Goal: Task Accomplishment & Management: Manage account settings

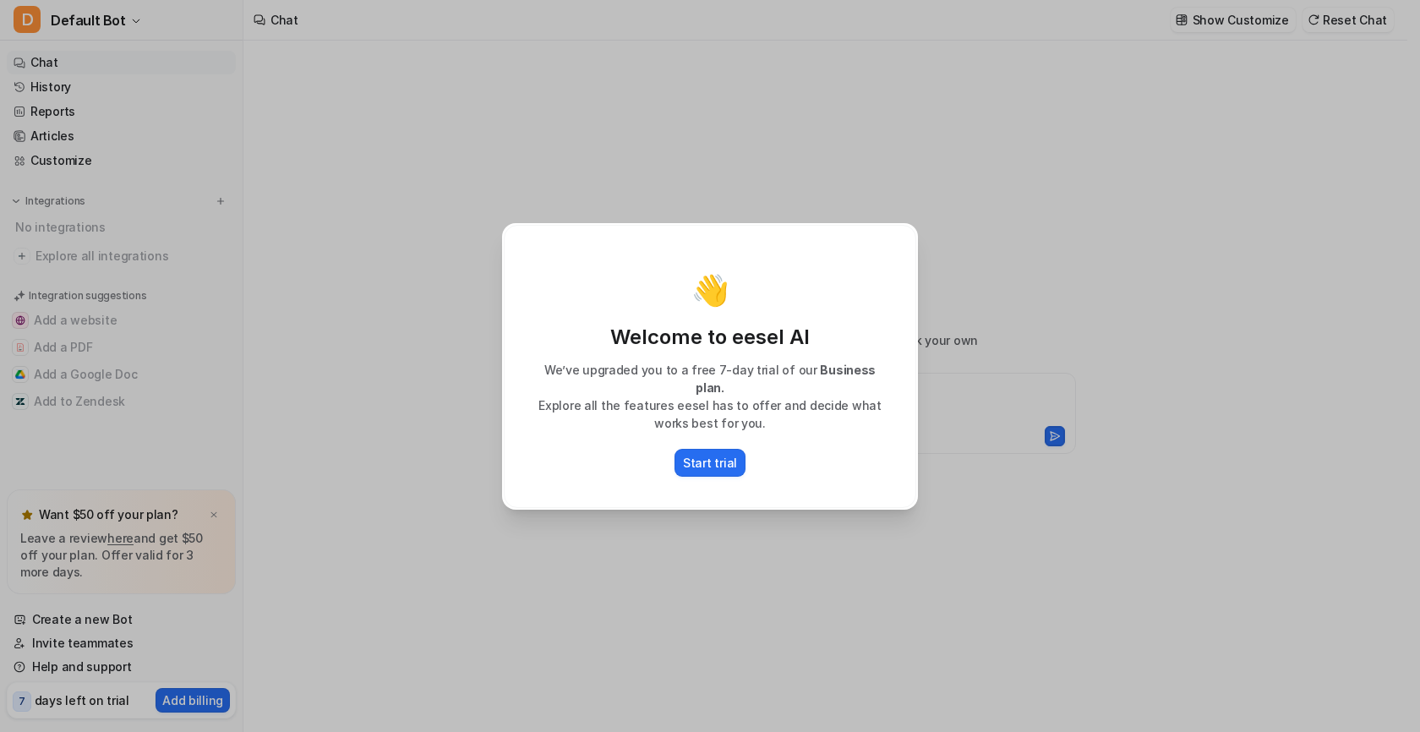
type textarea "**********"
click at [254, 293] on div "👋 Welcome to eesel AI We’ve upgraded you to a free 7-day trial of our Business …" at bounding box center [710, 366] width 1420 height 732
click at [849, 237] on div "👋 Welcome to eesel AI We’ve upgraded you to a free 7-day trial of our Business …" at bounding box center [710, 366] width 412 height 283
click at [232, 210] on div "👋 Welcome to eesel AI We’ve upgraded you to a free 7-day trial of our Business …" at bounding box center [710, 366] width 1420 height 732
click at [688, 454] on p "Start trial" at bounding box center [710, 463] width 54 height 18
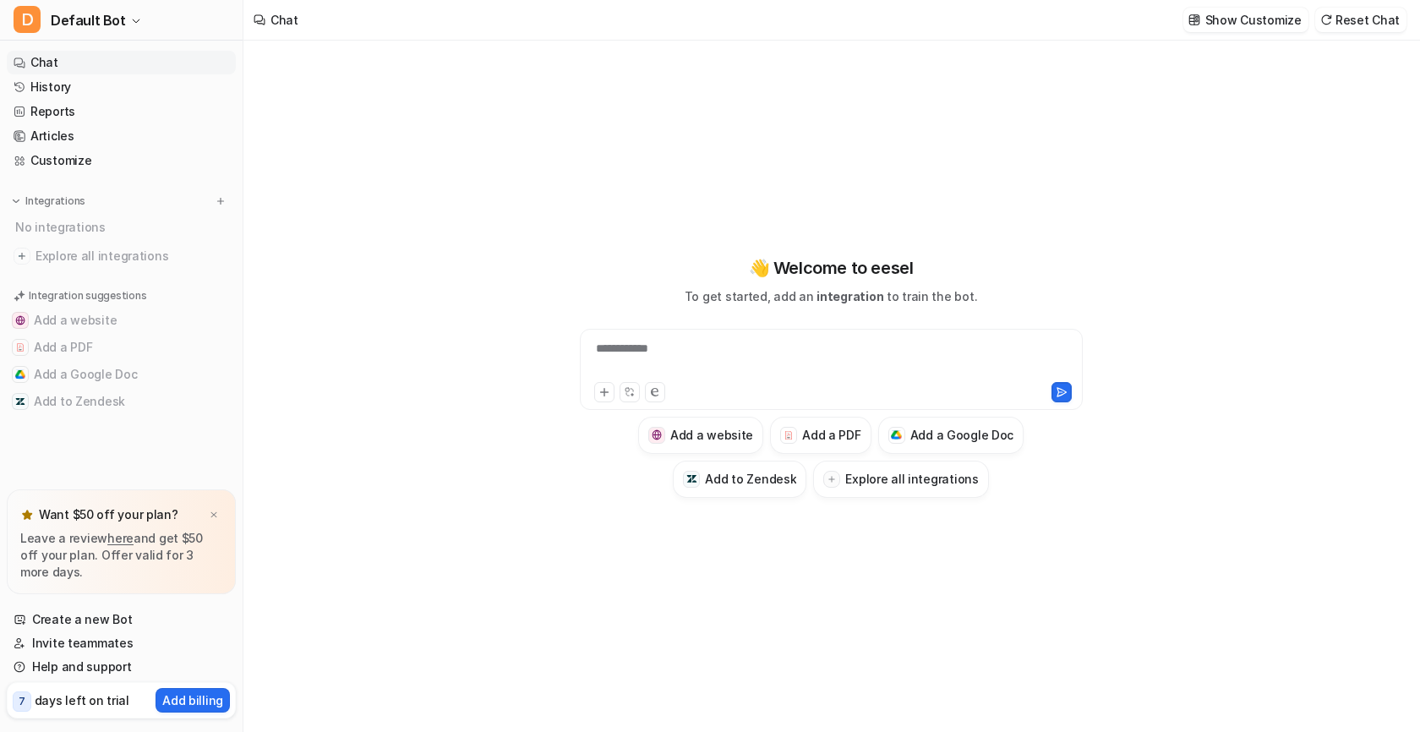
click at [214, 188] on nav "Chat History Reports Articles Customize Integrations No integrations Explore al…" at bounding box center [121, 266] width 243 height 445
click at [222, 203] on img at bounding box center [221, 201] width 12 height 12
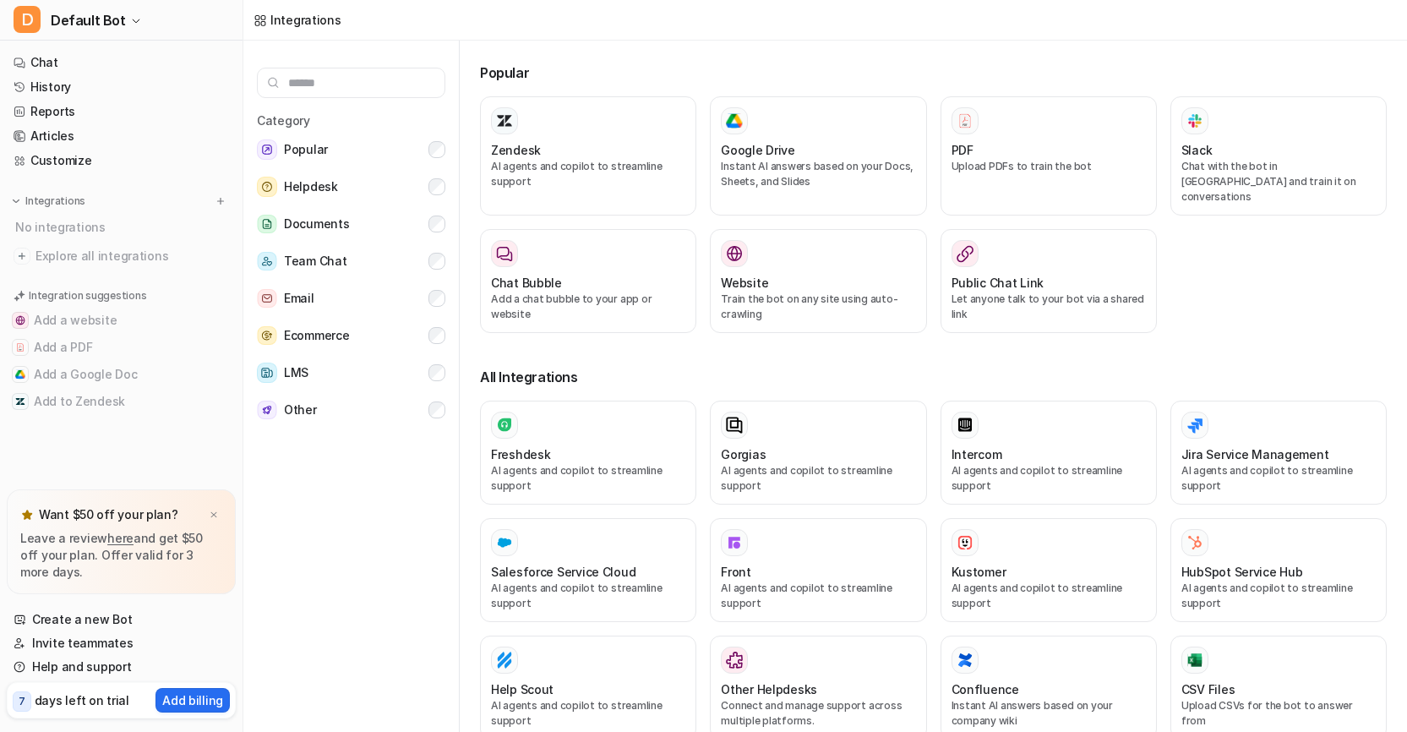
click at [332, 78] on input "text" at bounding box center [351, 83] width 188 height 30
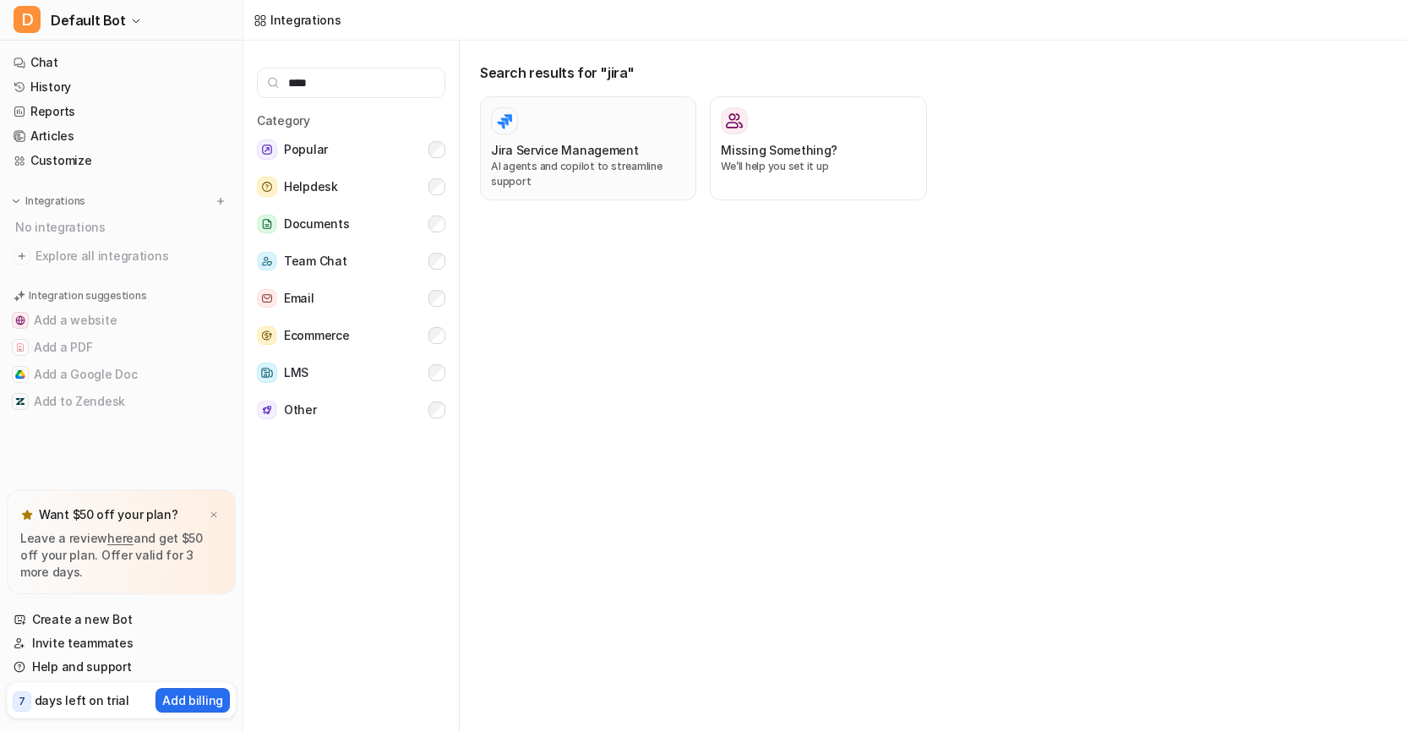
type input "****"
click at [548, 145] on h3 "Jira Service Management" at bounding box center [565, 150] width 148 height 18
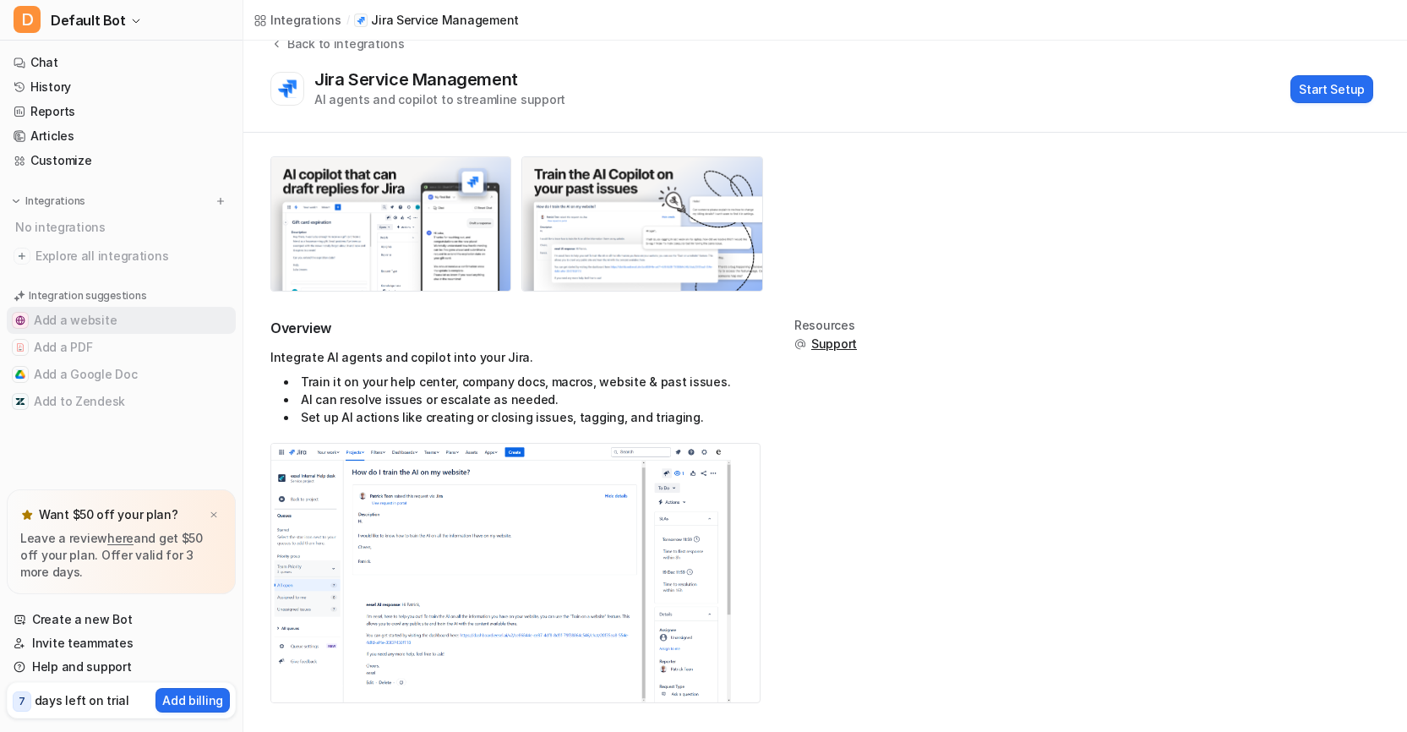
scroll to position [45, 0]
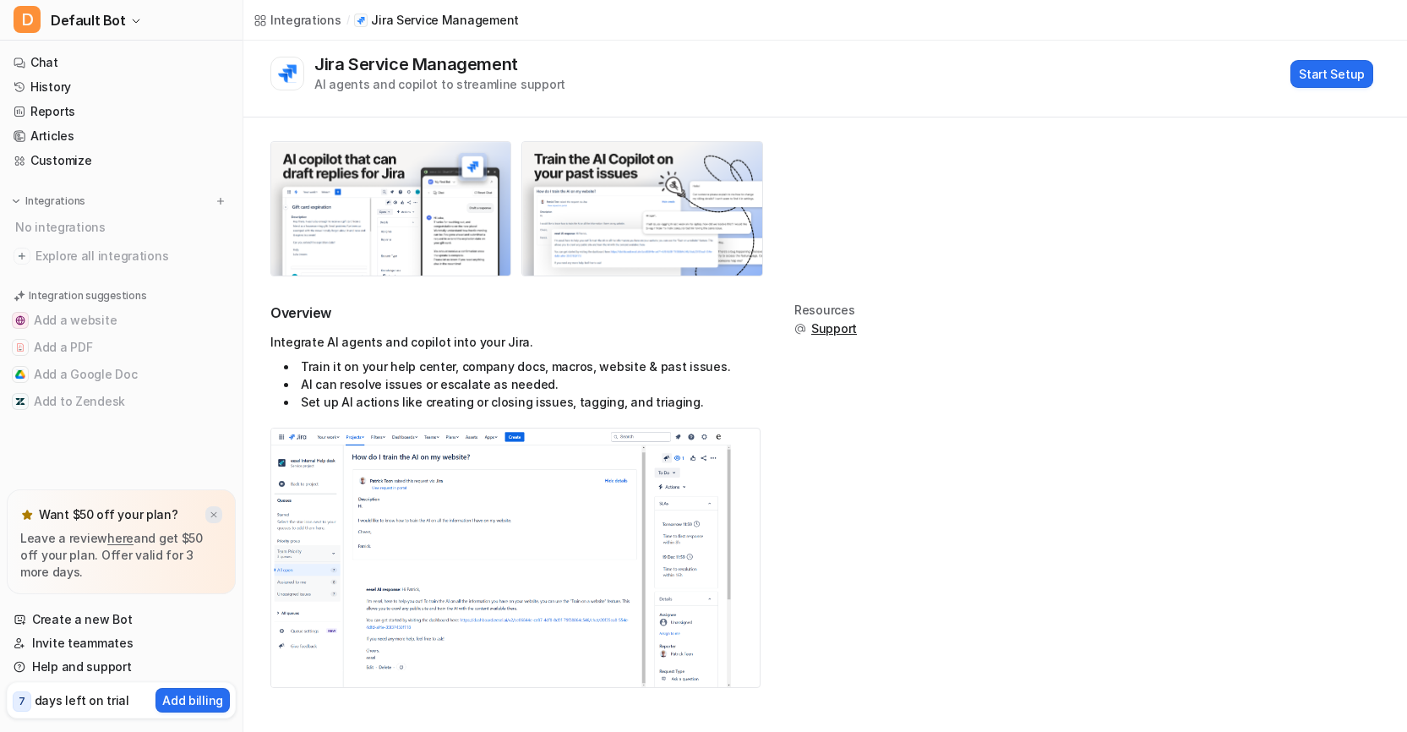
click at [210, 512] on img at bounding box center [214, 515] width 10 height 11
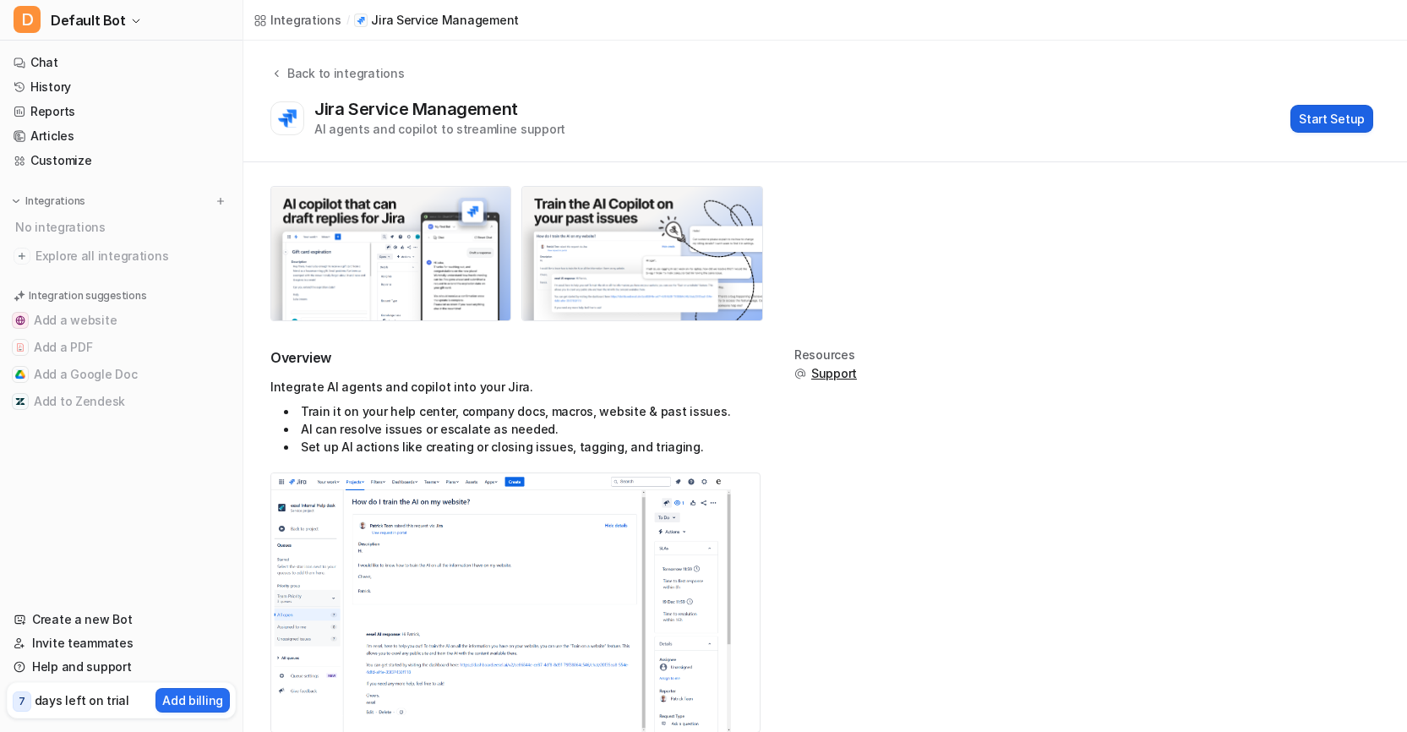
click at [1346, 115] on button "Start Setup" at bounding box center [1332, 119] width 83 height 28
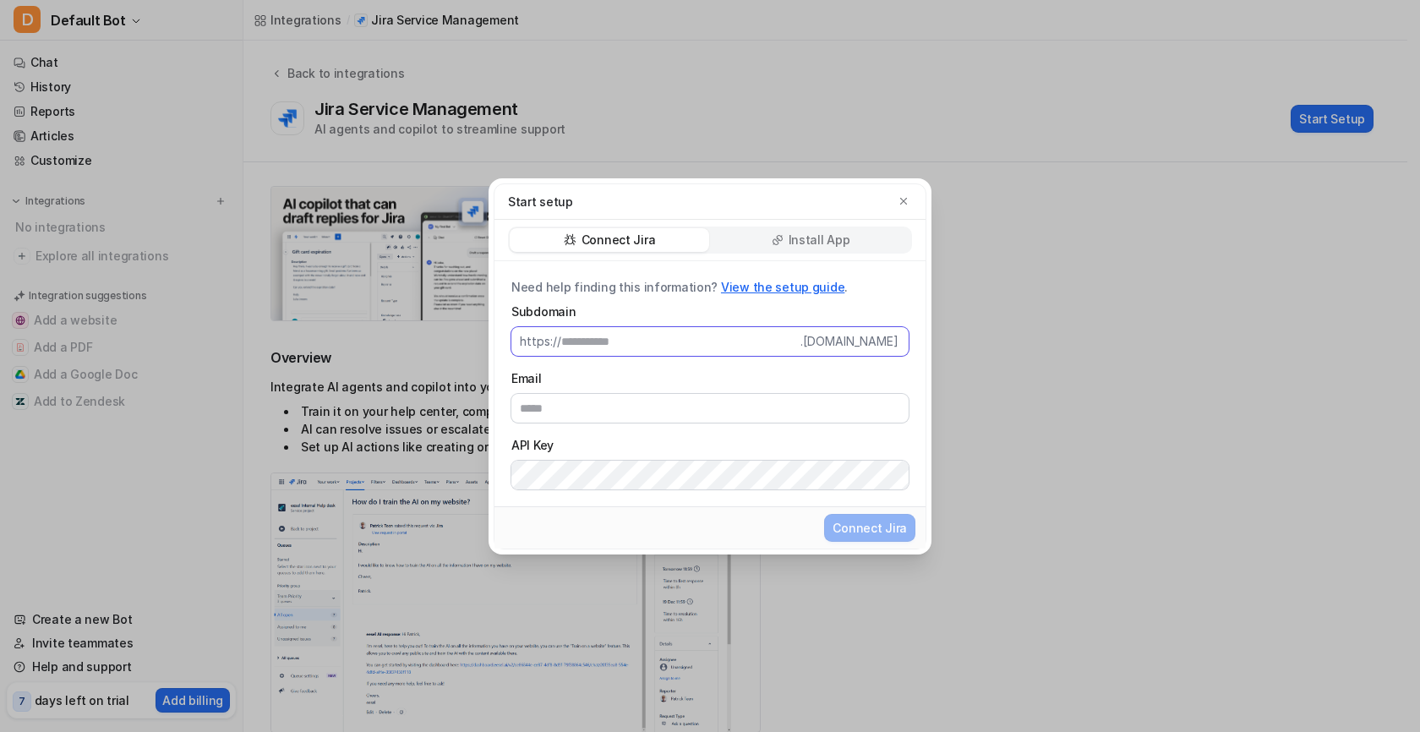
click at [626, 341] on input "Subdomain" at bounding box center [680, 341] width 239 height 29
click at [901, 199] on icon "button" at bounding box center [904, 201] width 12 height 12
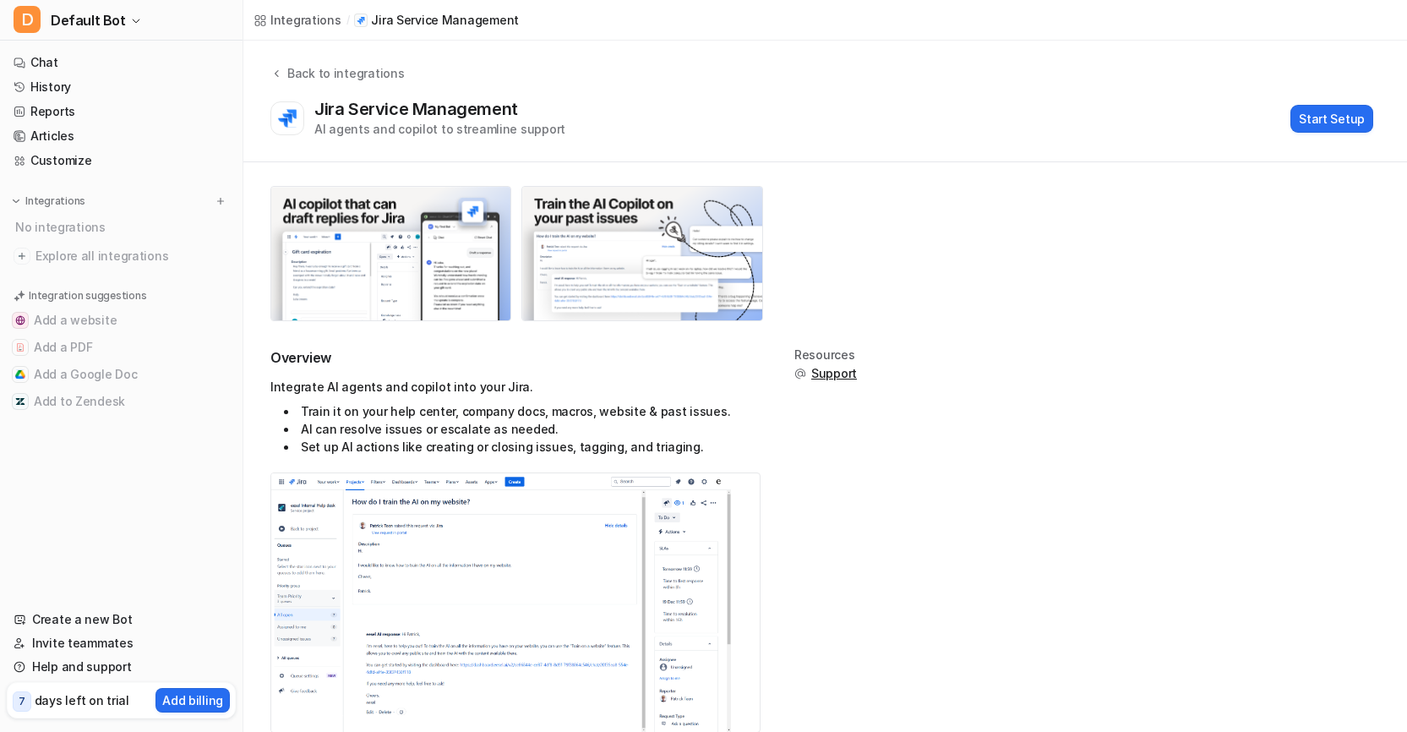
click at [24, 702] on p "7" at bounding box center [22, 701] width 7 height 15
click at [188, 696] on p "Add billing" at bounding box center [192, 700] width 61 height 18
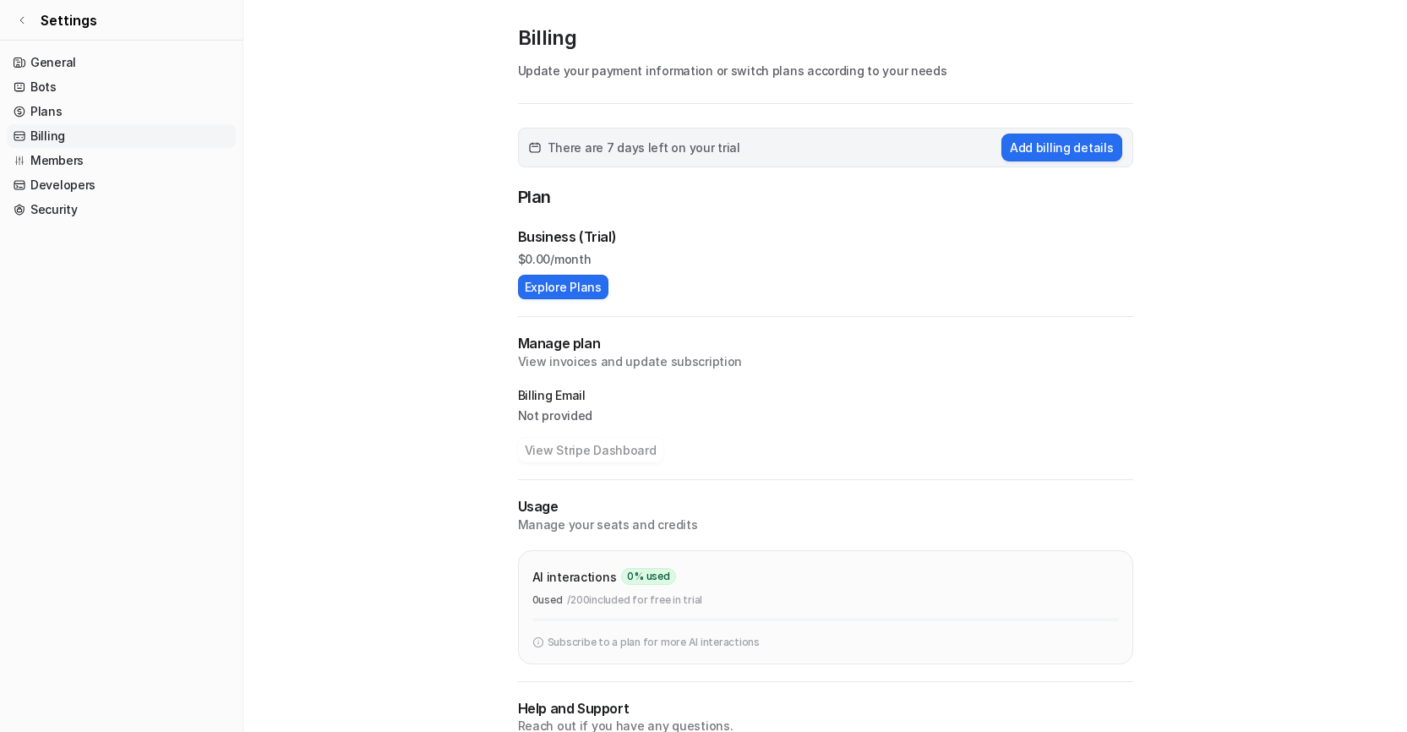
scroll to position [106, 0]
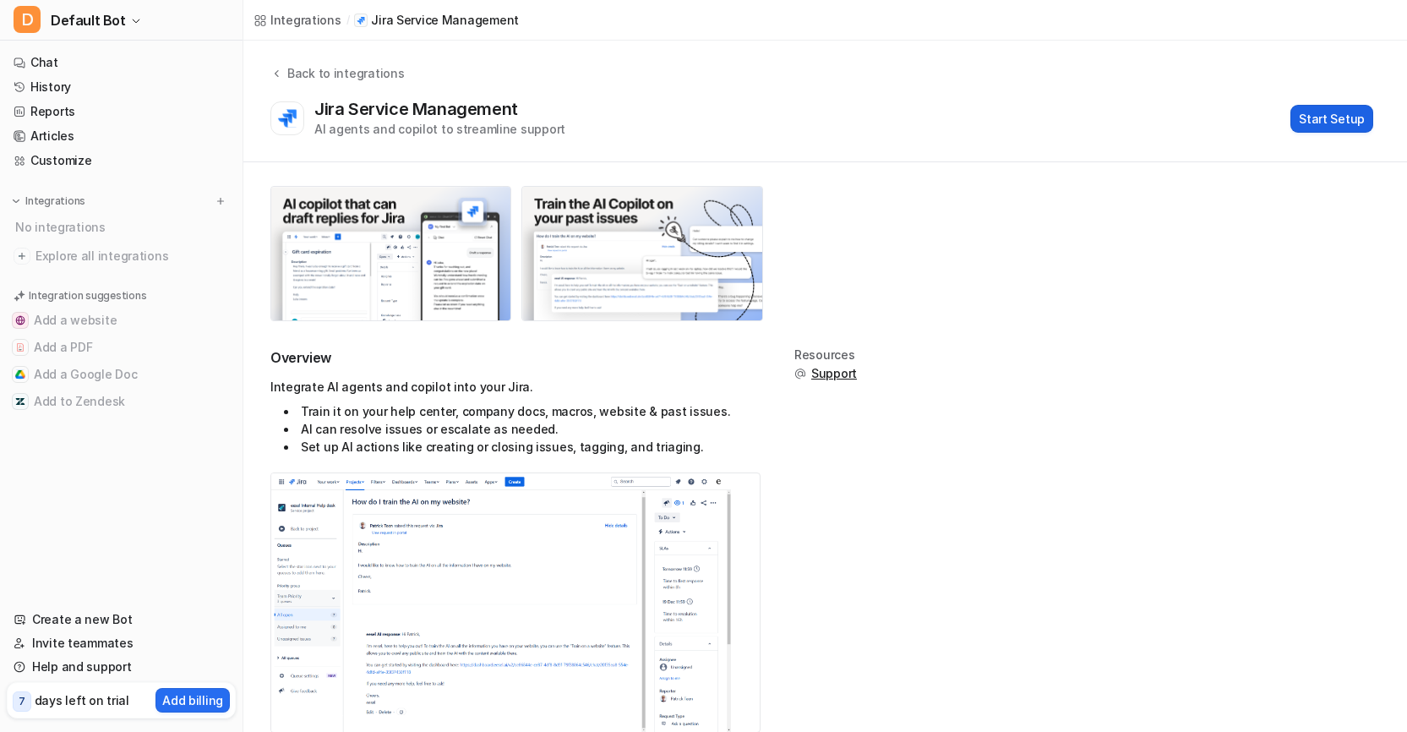
click at [1353, 117] on button "Start Setup" at bounding box center [1332, 119] width 83 height 28
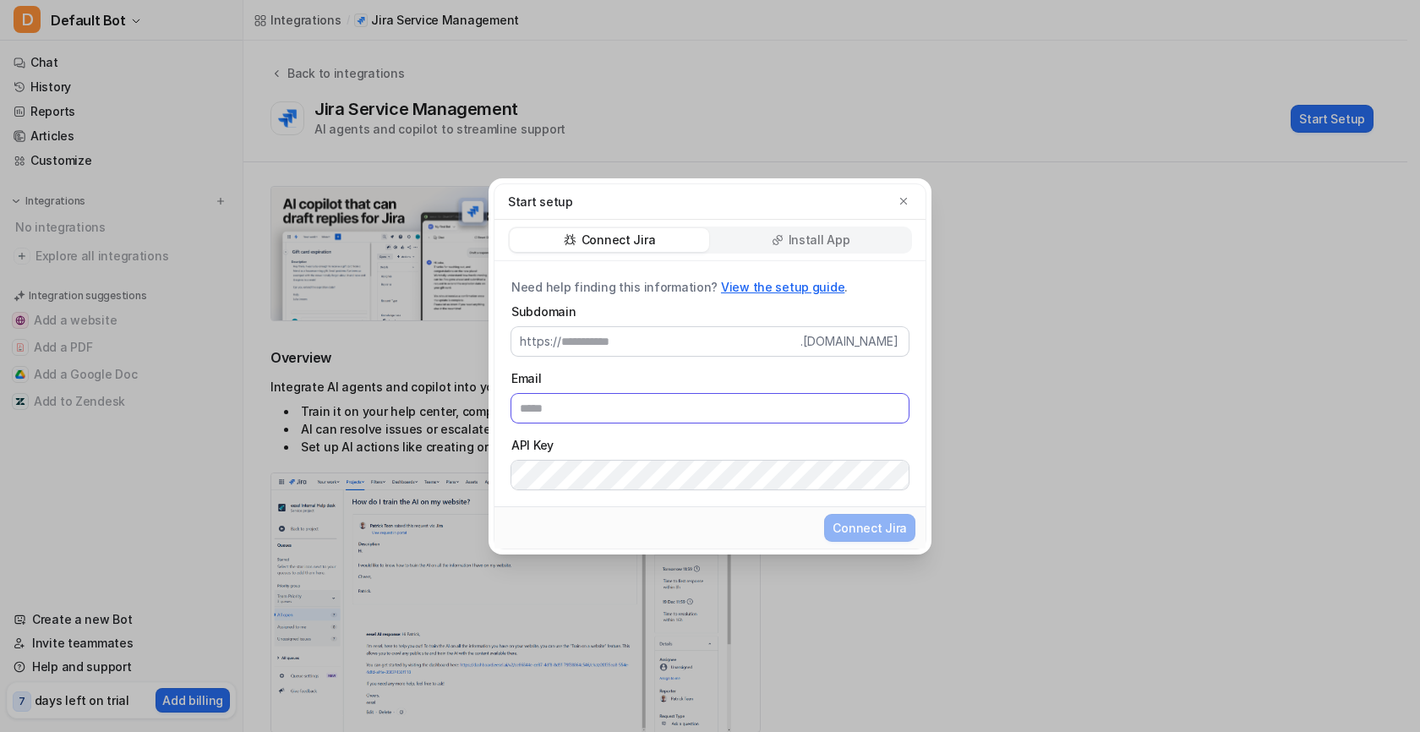
click at [596, 412] on input "Email" at bounding box center [709, 408] width 397 height 29
click at [93, 267] on div "Start setup Connect Jira Install App Need help finding this information? View t…" at bounding box center [710, 366] width 1420 height 732
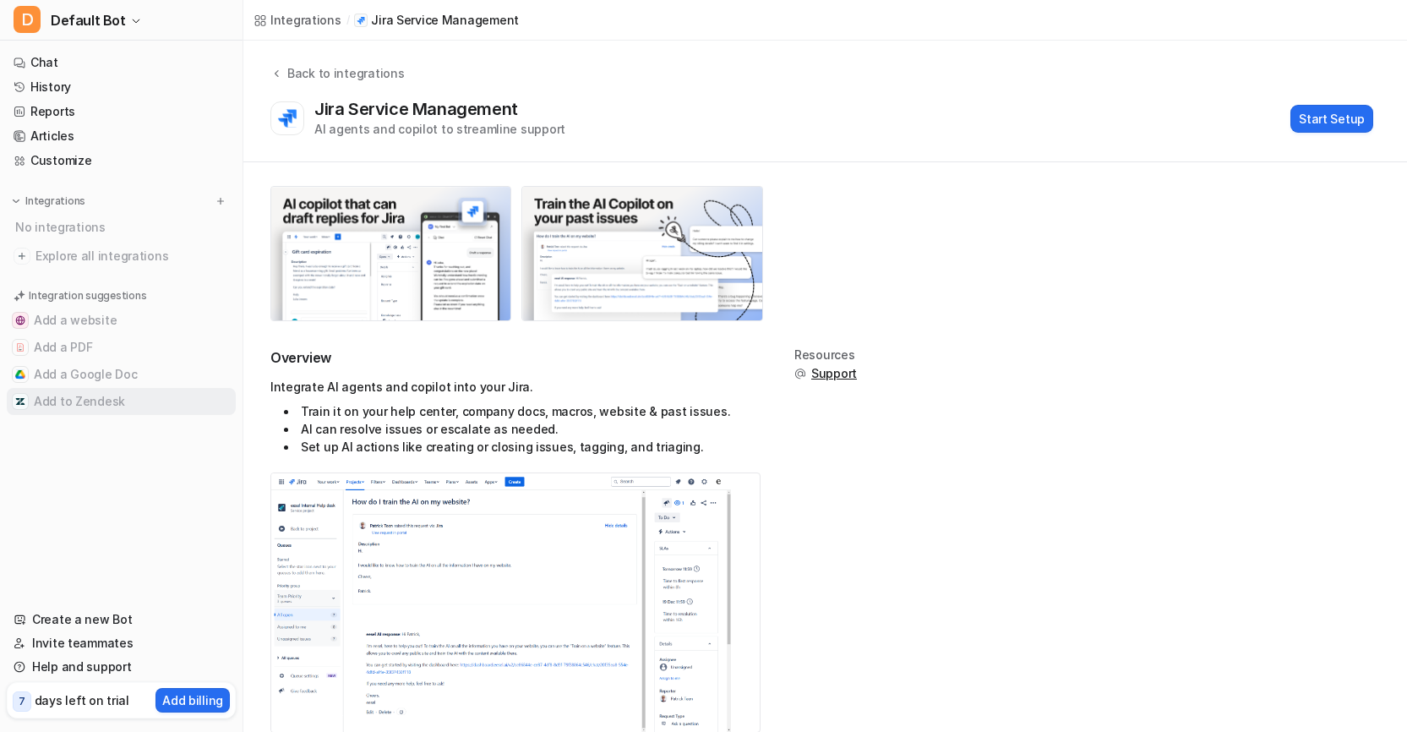
click at [79, 399] on button "Add to Zendesk" at bounding box center [121, 401] width 229 height 27
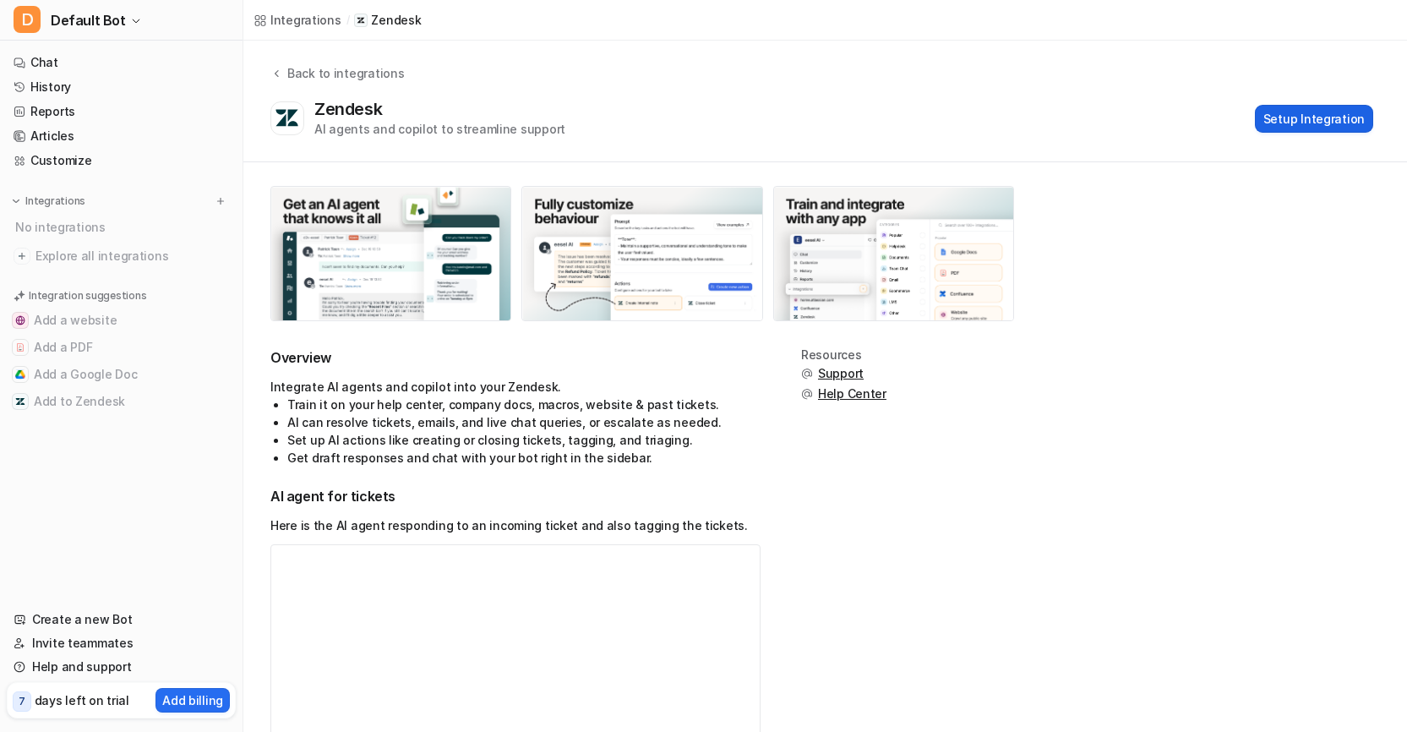
click at [1294, 124] on button "Setup Integration" at bounding box center [1314, 119] width 118 height 28
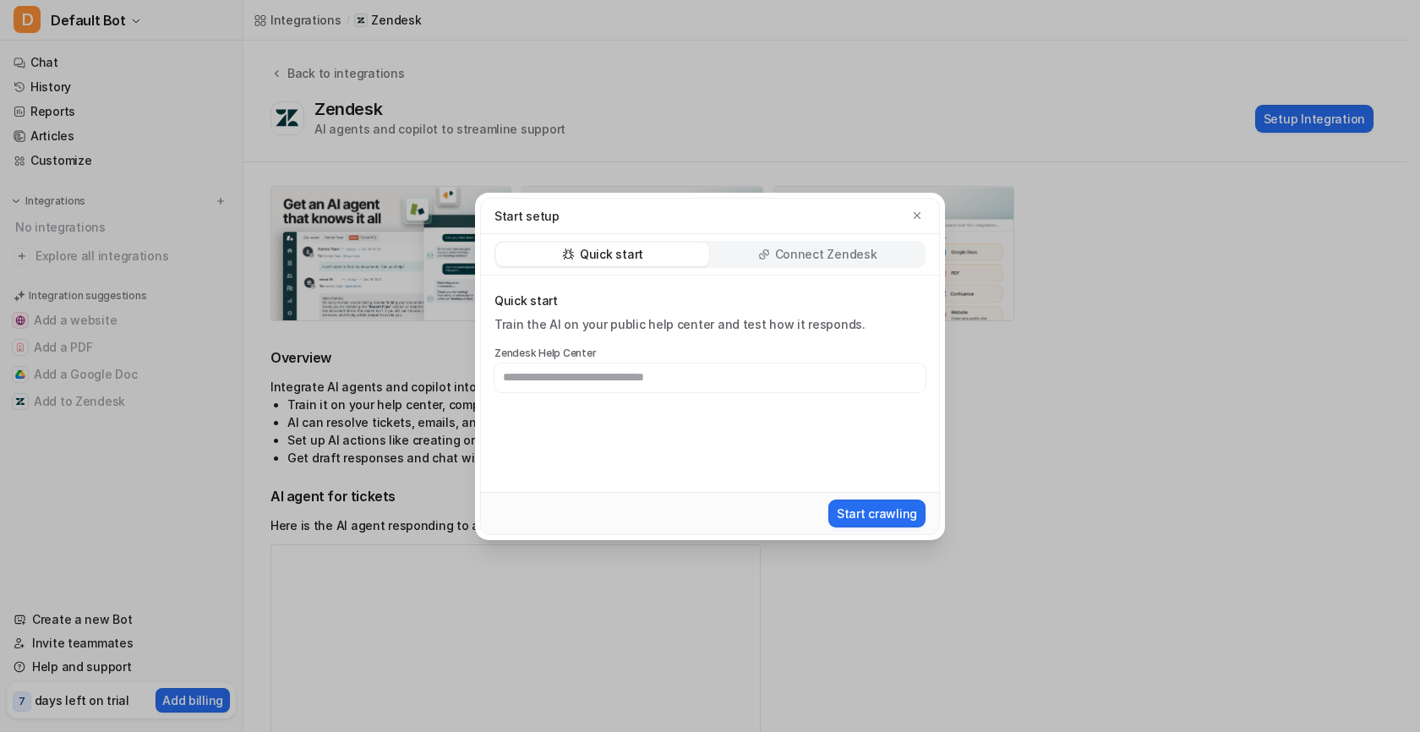
click at [801, 258] on p "Connect Zendesk" at bounding box center [826, 254] width 102 height 17
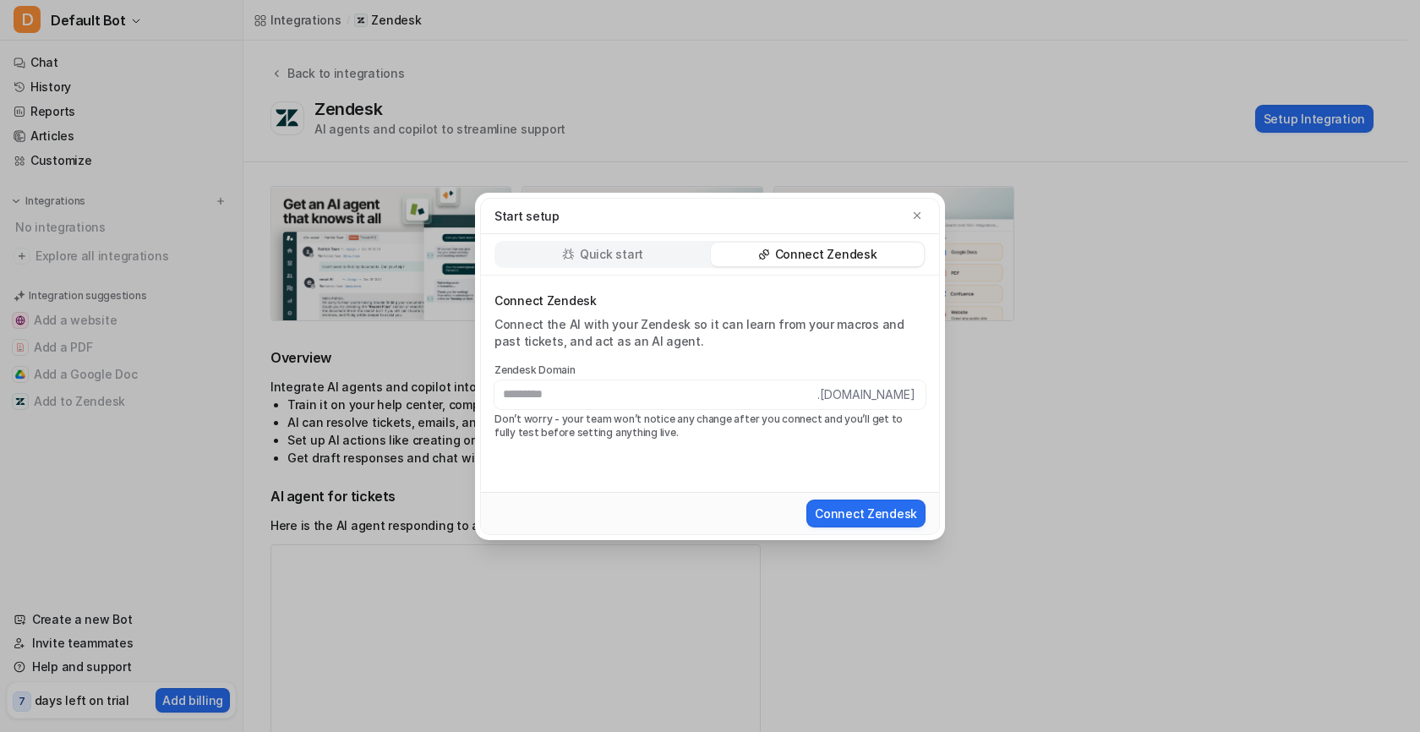
click at [625, 246] on p "Quick start" at bounding box center [611, 254] width 63 height 17
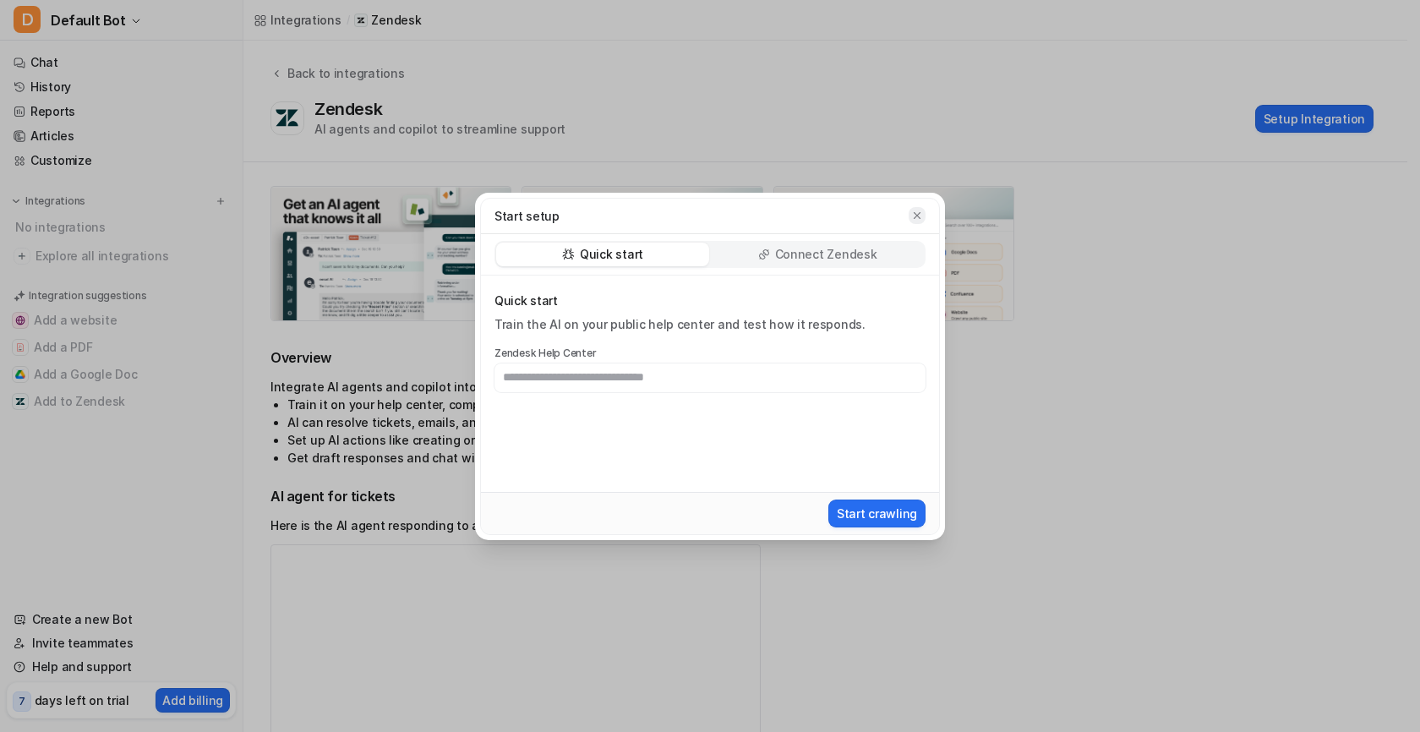
click at [914, 216] on icon "button" at bounding box center [917, 216] width 12 height 12
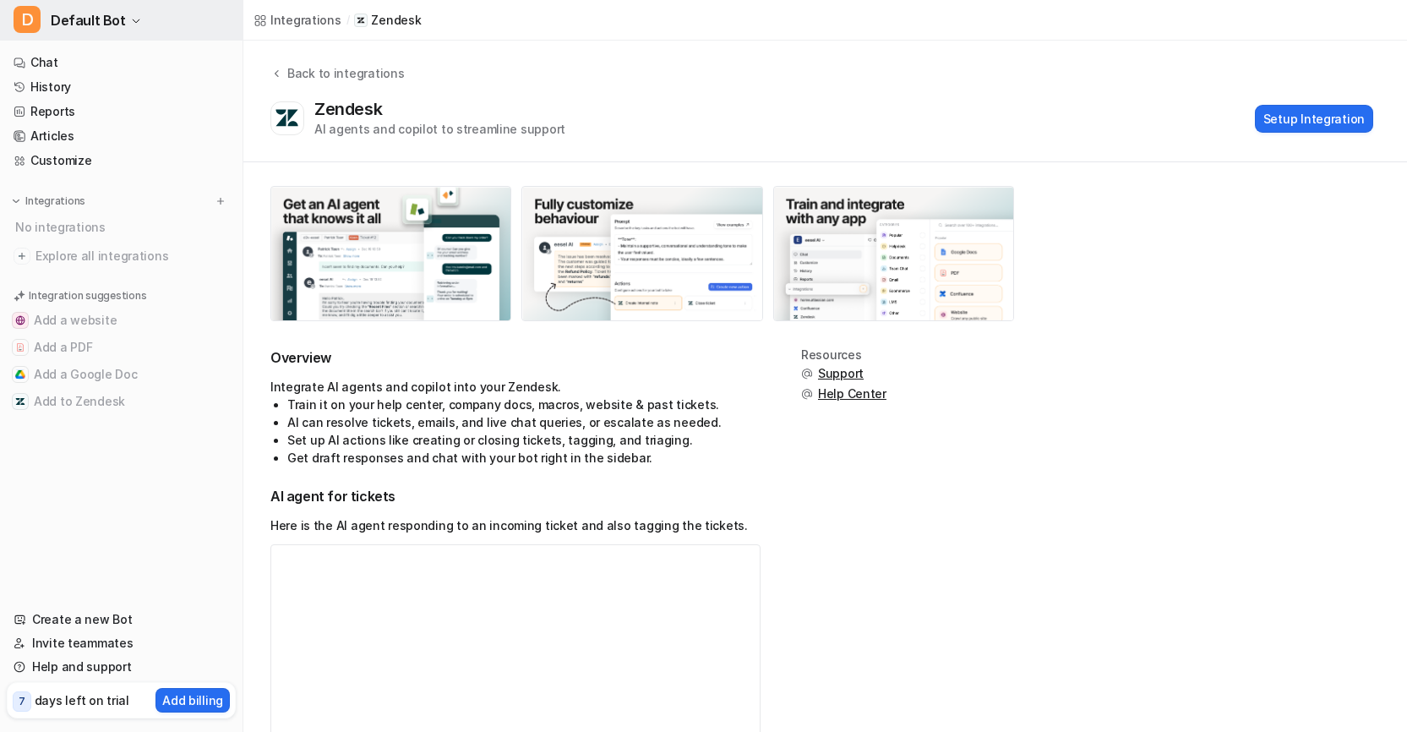
click at [131, 25] on icon "button" at bounding box center [136, 21] width 10 height 10
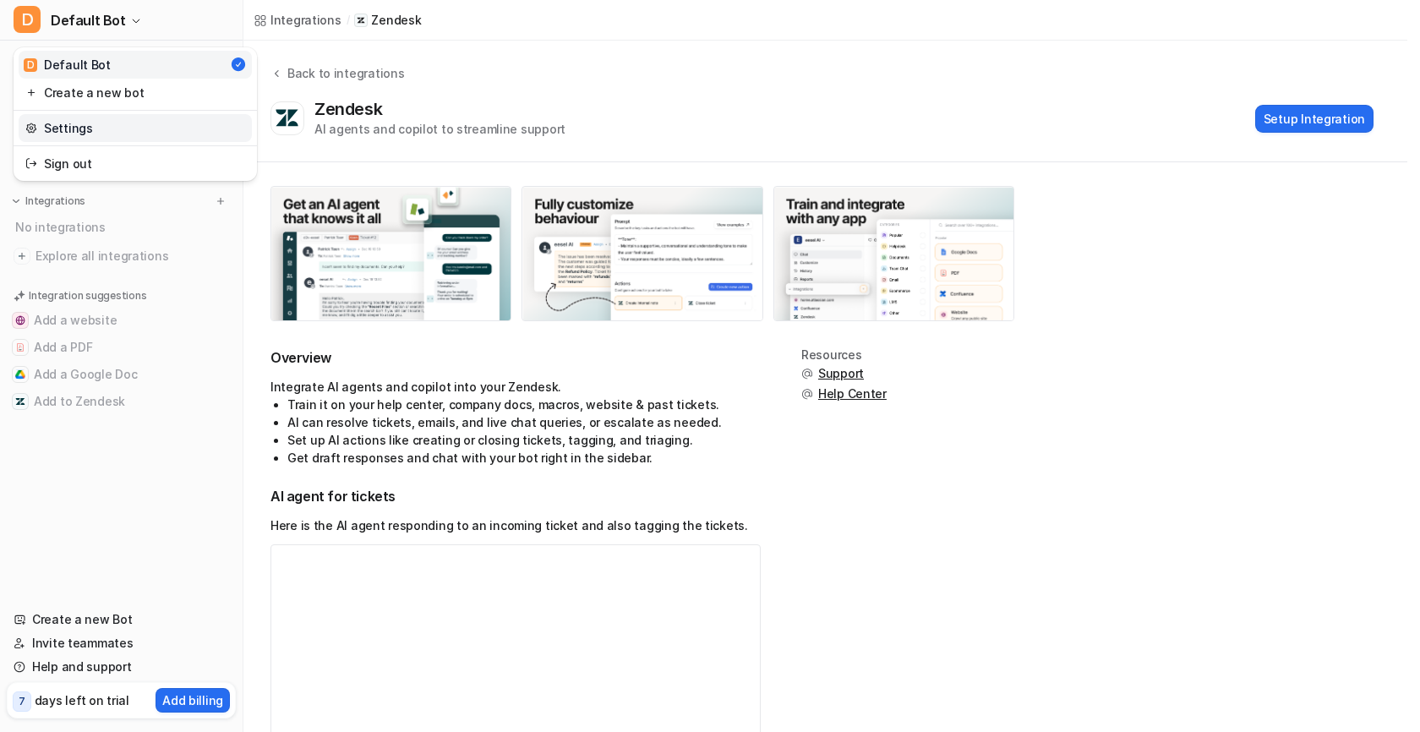
click at [81, 133] on link "Settings" at bounding box center [135, 128] width 233 height 28
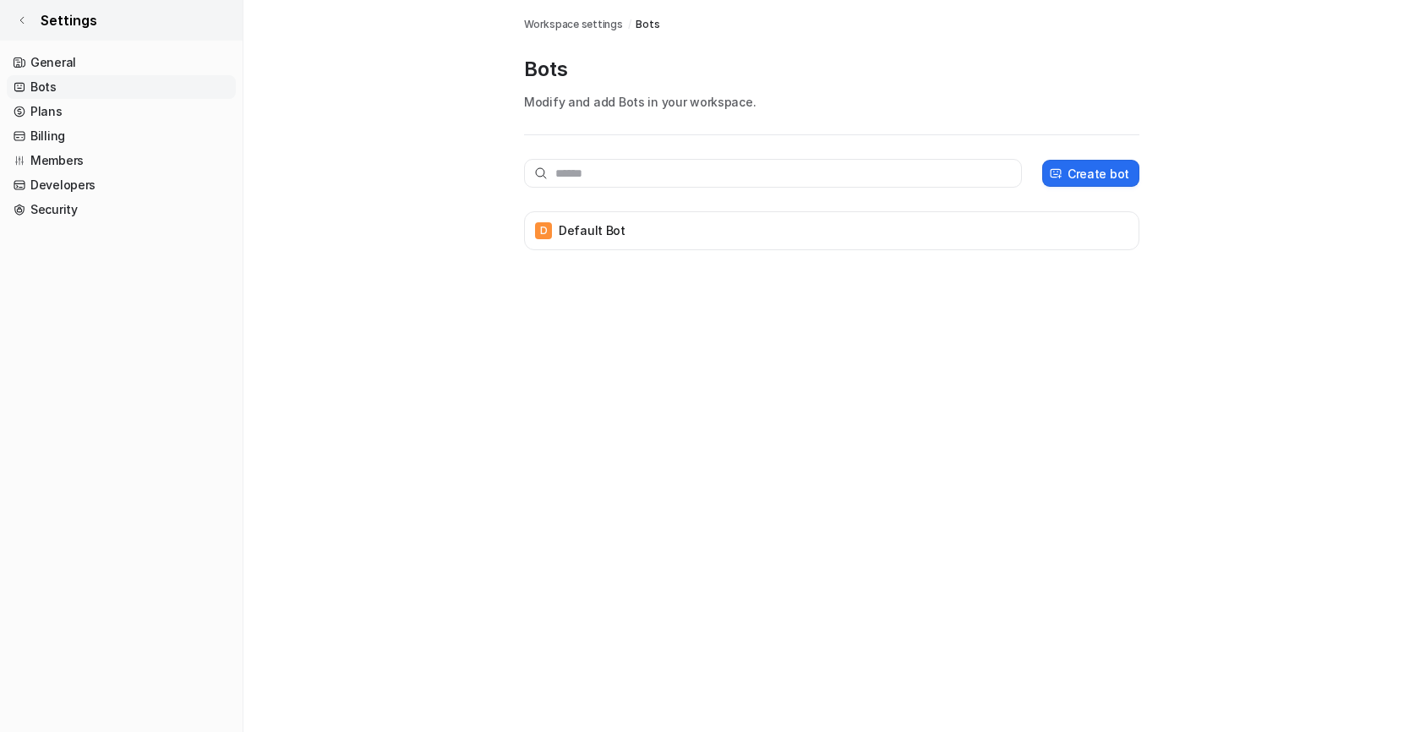
click at [74, 23] on span "Settings" at bounding box center [69, 20] width 57 height 20
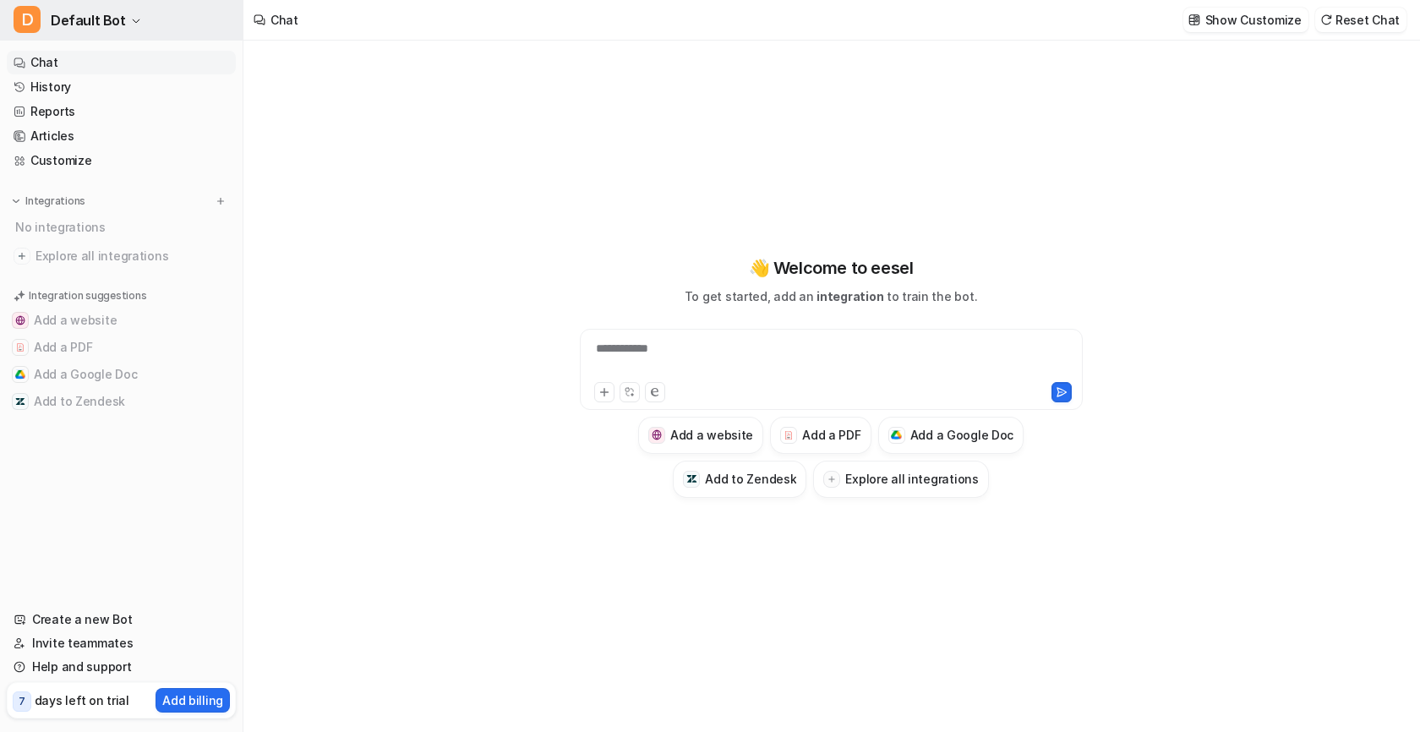
click at [124, 14] on button "D Default Bot" at bounding box center [121, 20] width 243 height 41
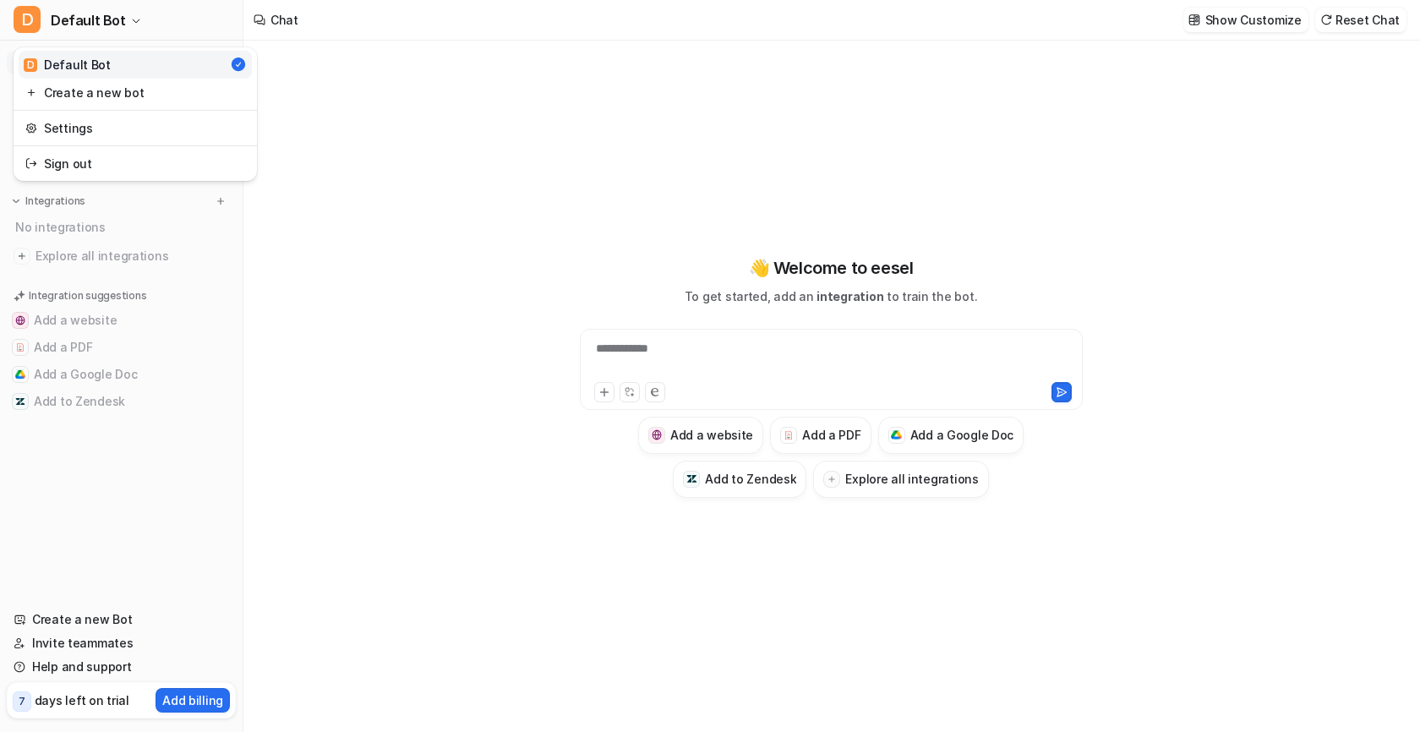
click at [1243, 66] on div "**********" at bounding box center [710, 366] width 1420 height 732
click at [79, 667] on link "Help and support" at bounding box center [121, 667] width 229 height 24
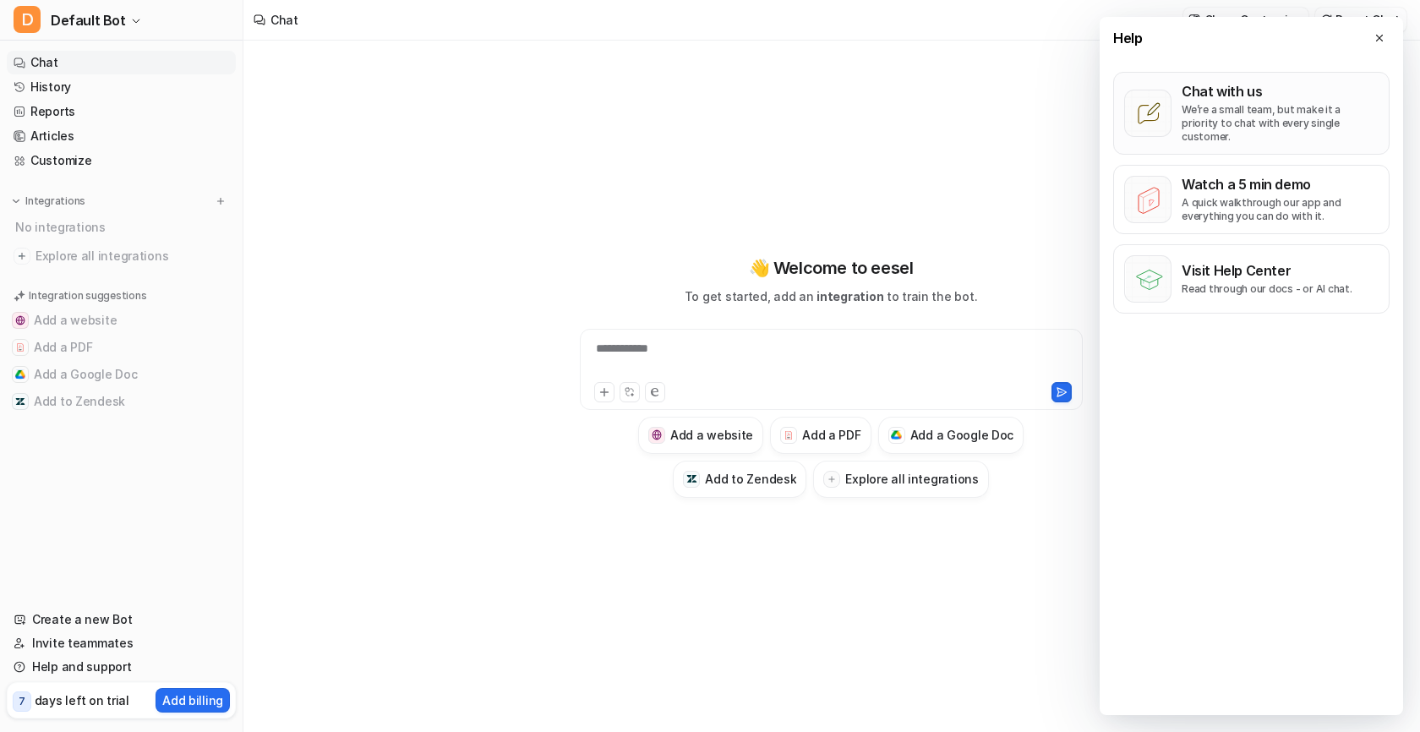
click at [1226, 99] on p "Chat with us" at bounding box center [1280, 91] width 197 height 17
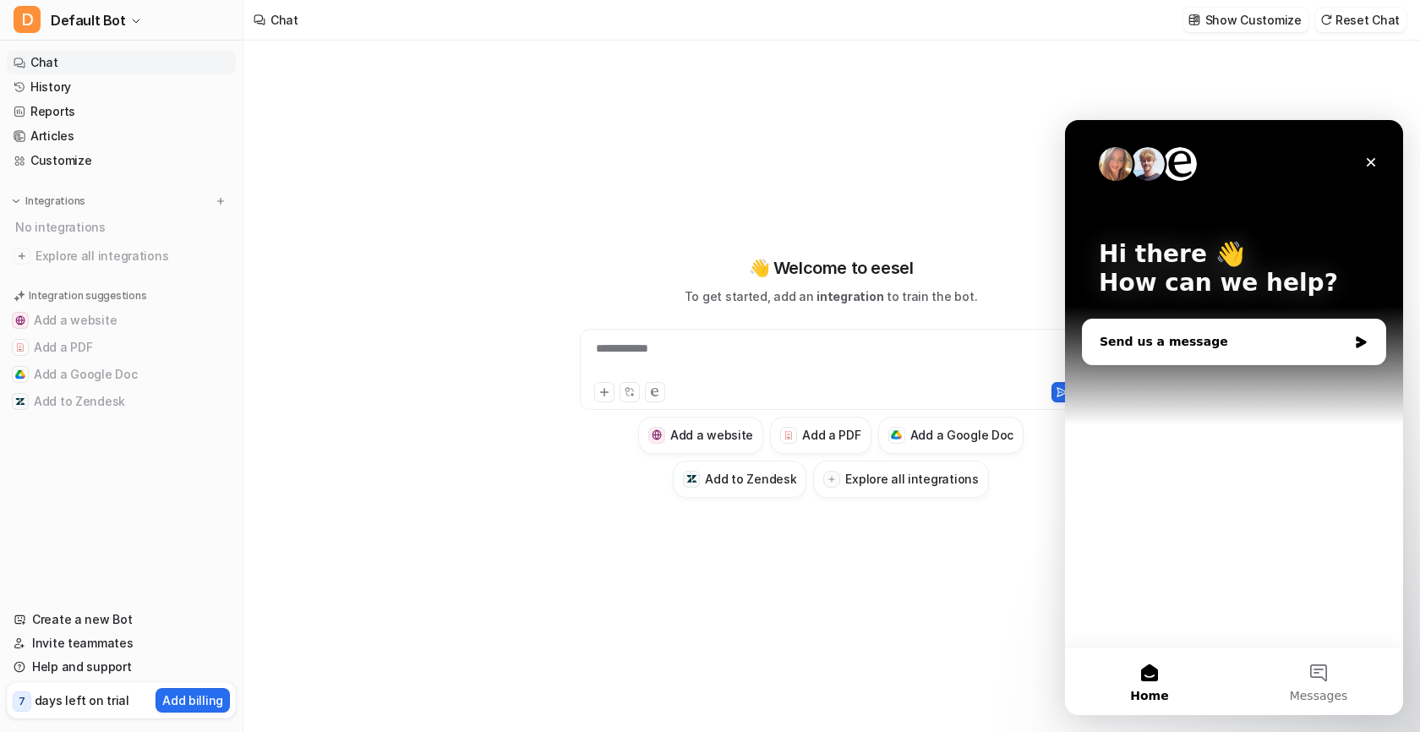
click at [1214, 336] on div "Send us a message" at bounding box center [1224, 342] width 248 height 18
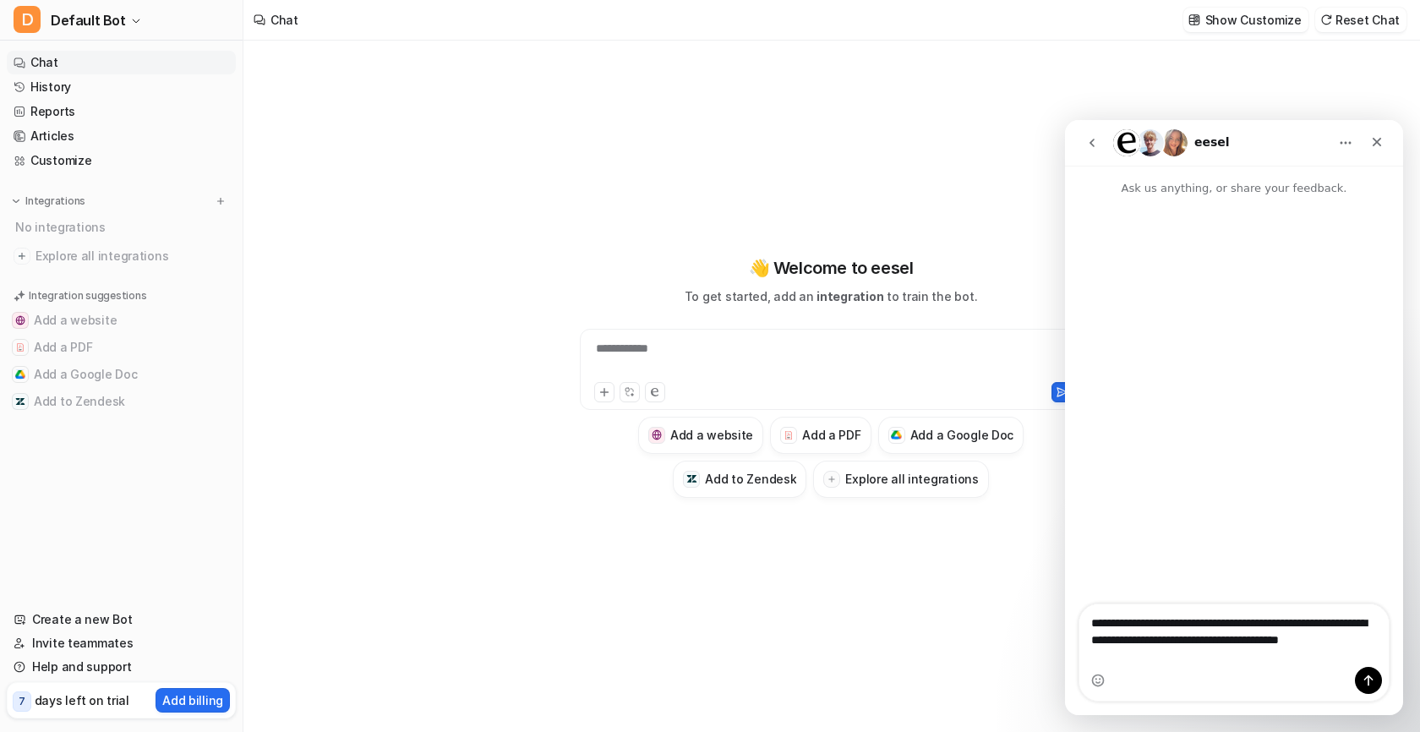
type textarea "**********"
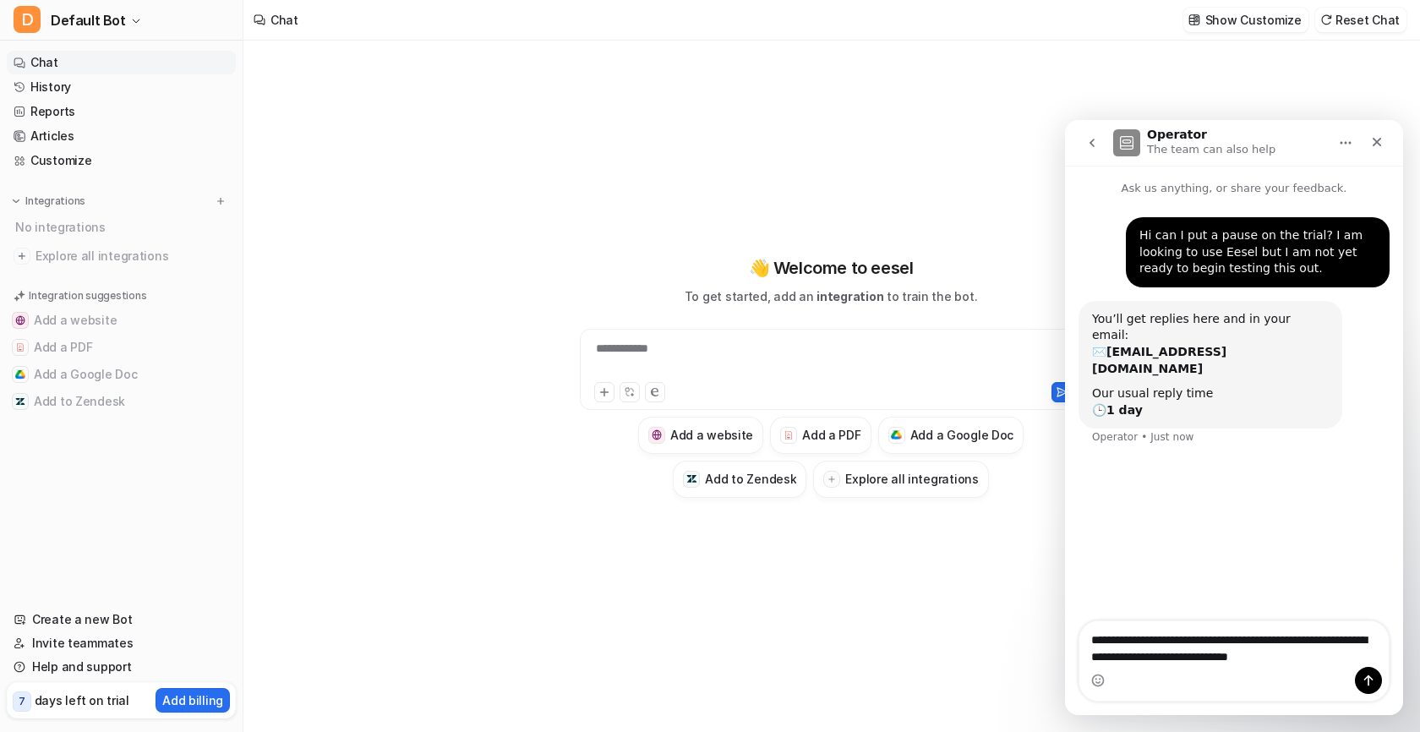
type textarea "**********"
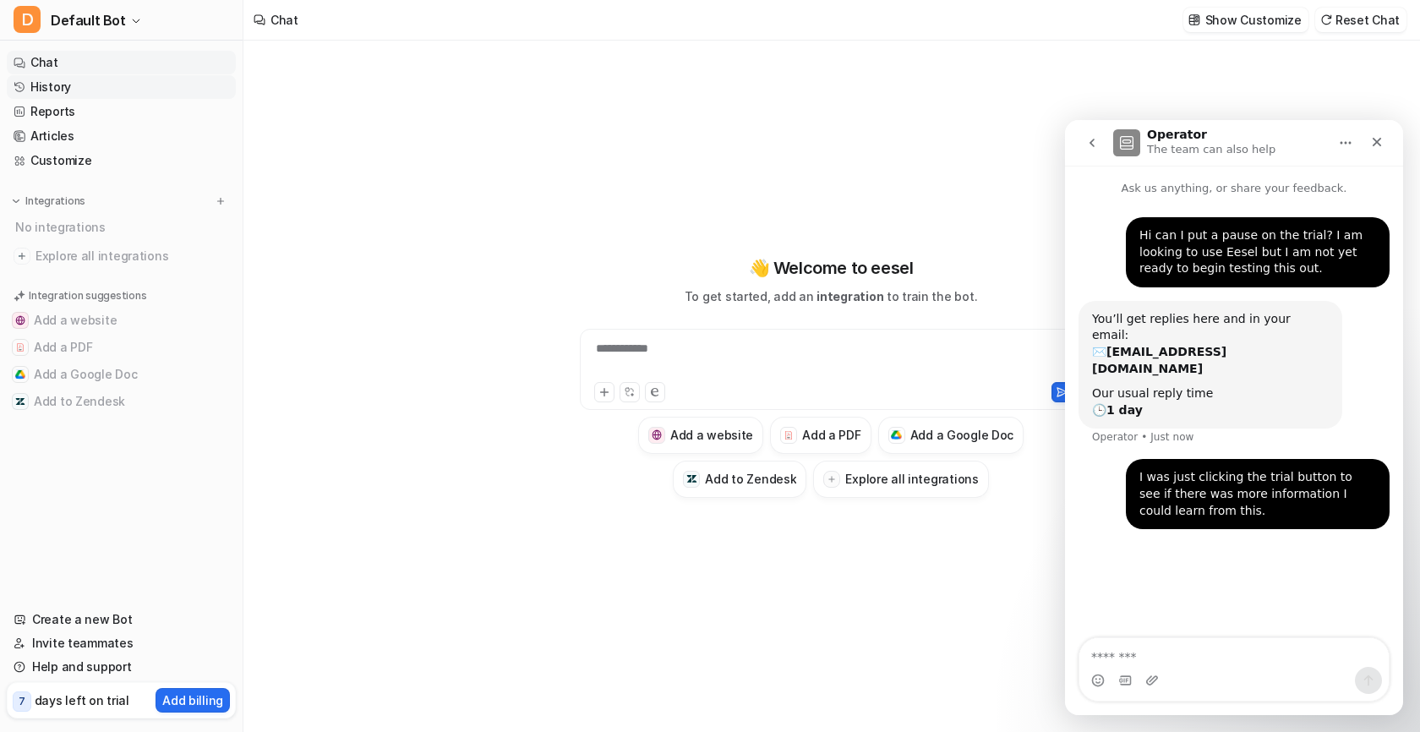
click at [74, 85] on link "History" at bounding box center [121, 87] width 229 height 24
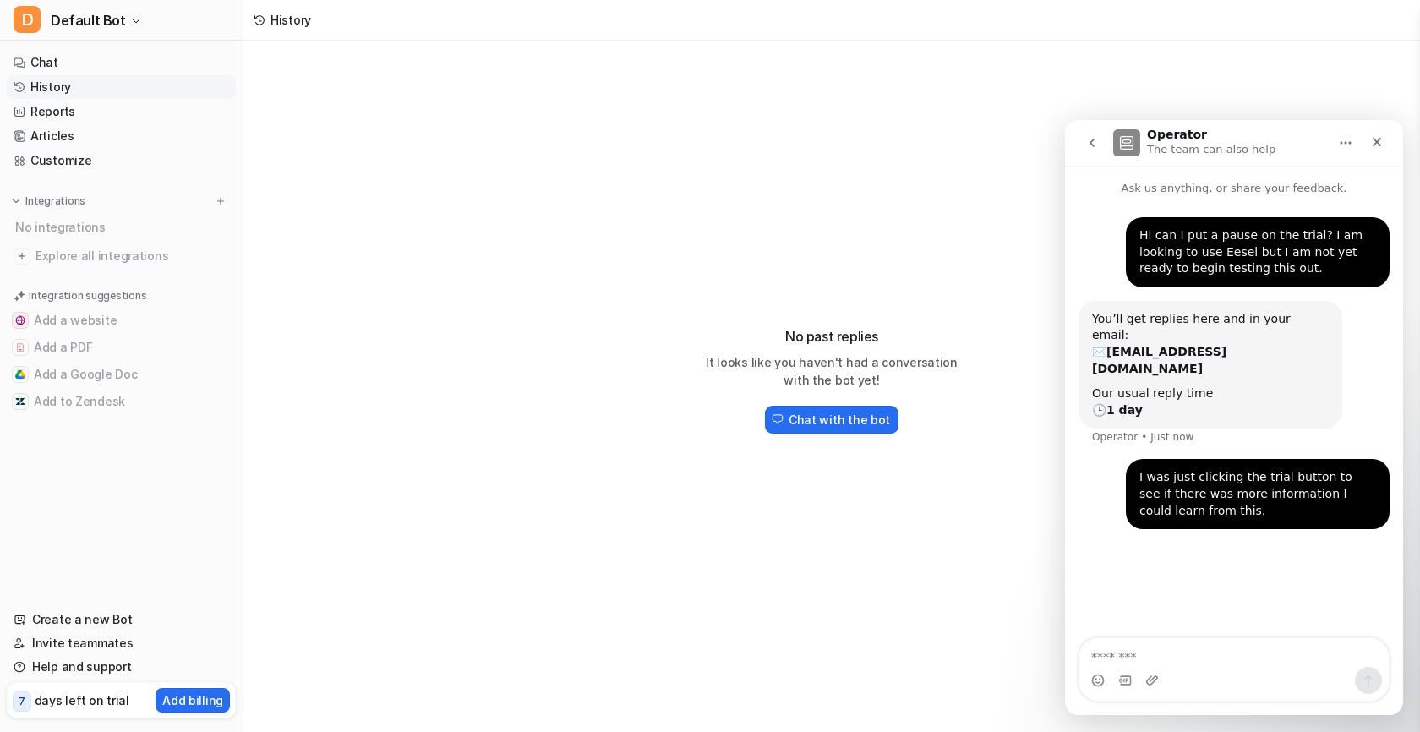
click at [109, 205] on div "Integrations" at bounding box center [122, 201] width 216 height 17
click at [90, 647] on link "Invite teammates" at bounding box center [121, 643] width 229 height 24
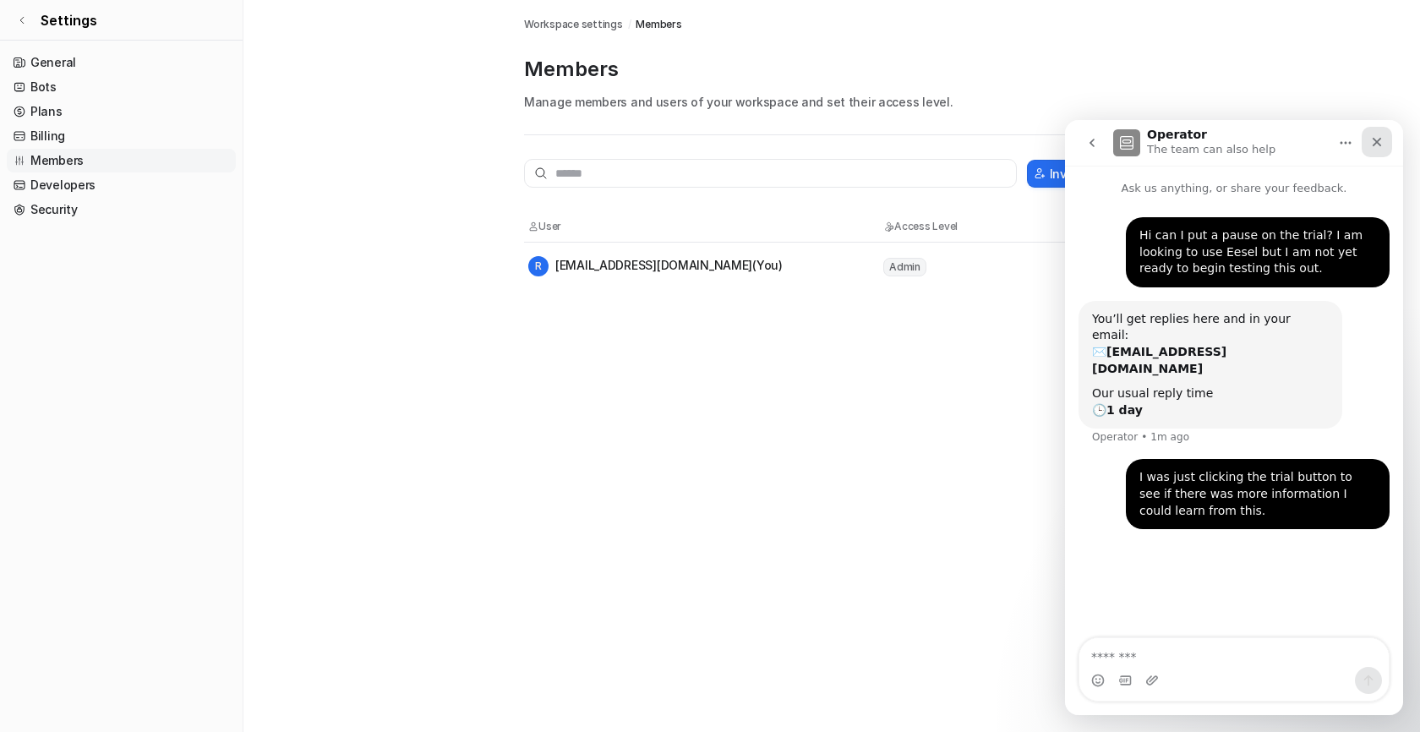
click at [1377, 146] on icon "Close" at bounding box center [1377, 142] width 14 height 14
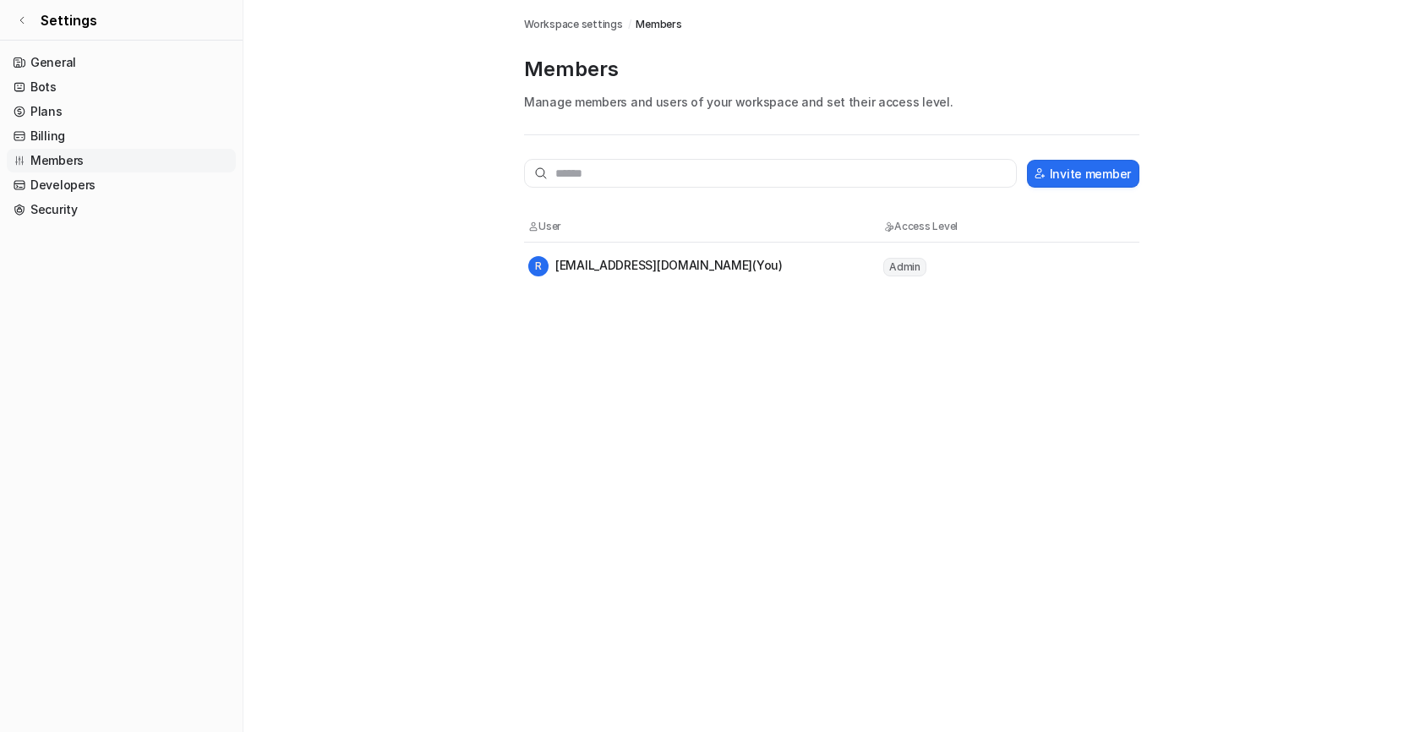
click at [898, 256] on td "Admin" at bounding box center [958, 266] width 152 height 21
click at [671, 263] on div "R rphung@oncentrl.com (You)" at bounding box center [655, 266] width 254 height 20
click at [77, 183] on link "Developers" at bounding box center [121, 185] width 229 height 24
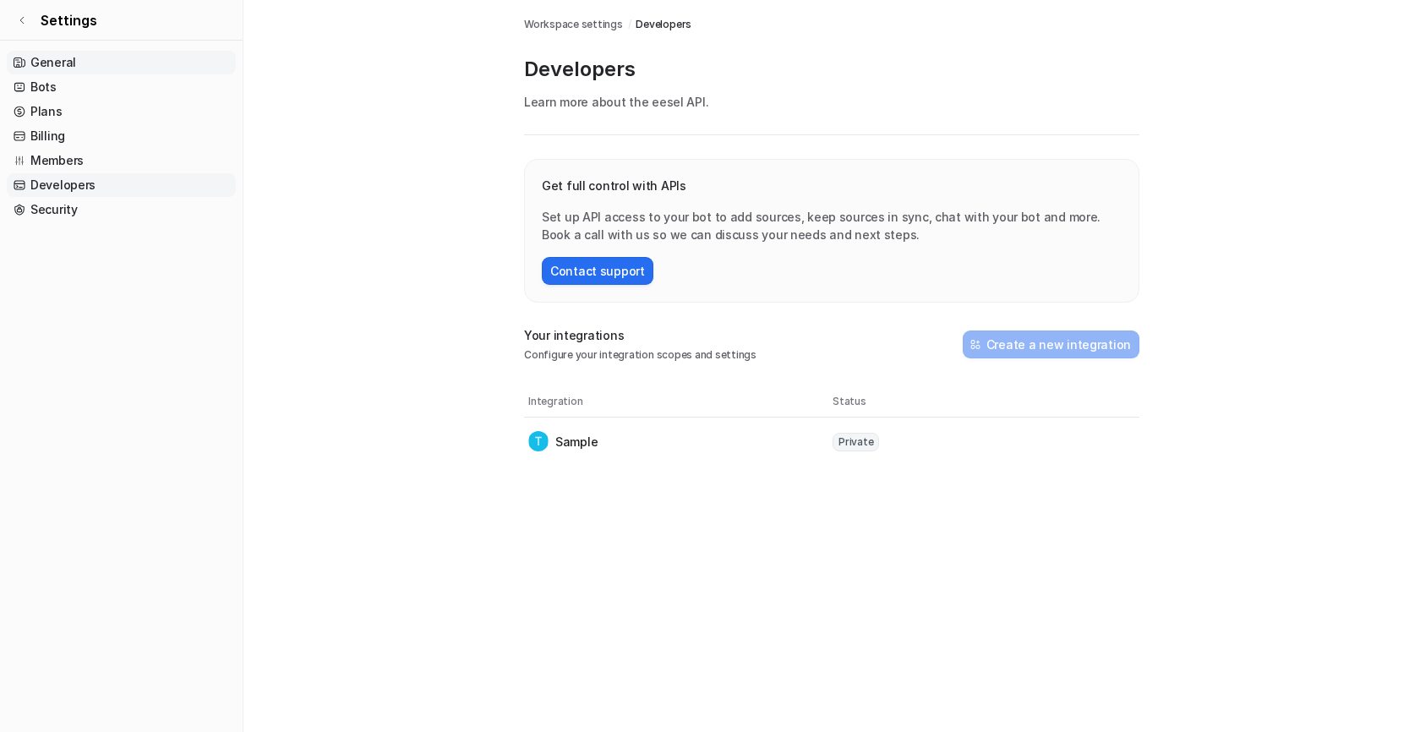
click at [79, 68] on link "General" at bounding box center [121, 63] width 229 height 24
